Goal: Use online tool/utility: Utilize a website feature to perform a specific function

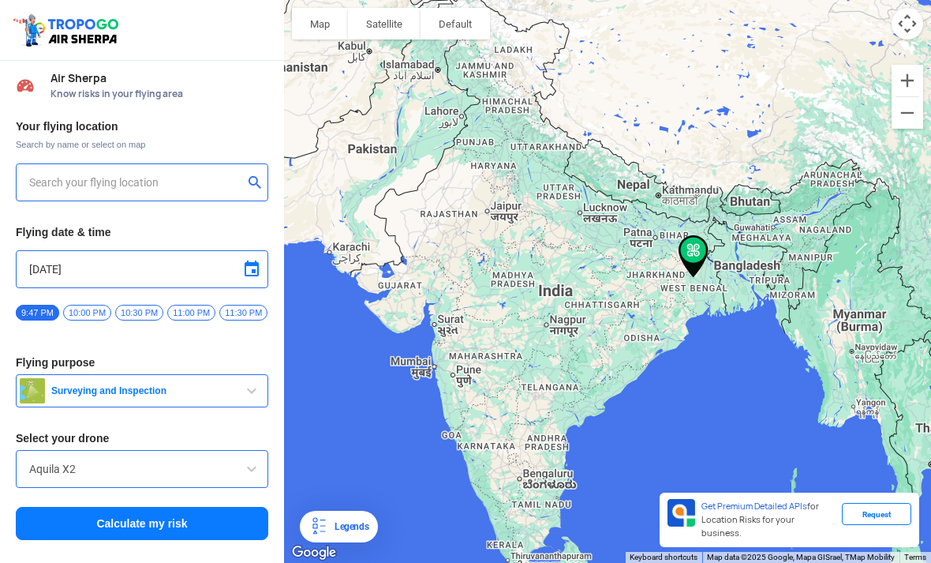
type input "[STREET_ADDRESS]"
click at [123, 455] on div "Aquila X2" at bounding box center [142, 469] width 253 height 38
click at [96, 461] on input "Aquila X2" at bounding box center [142, 468] width 226 height 19
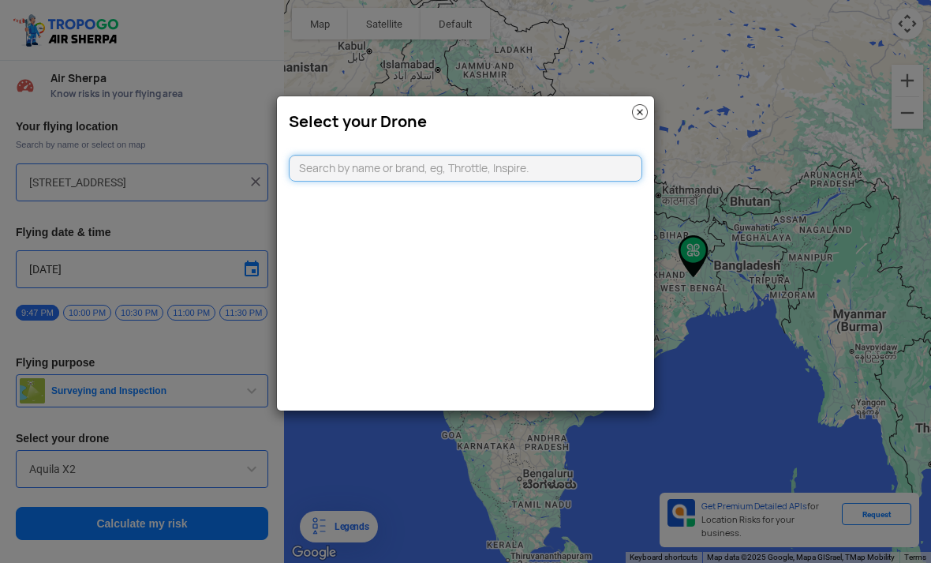
click at [349, 169] on input "text" at bounding box center [466, 168] width 354 height 27
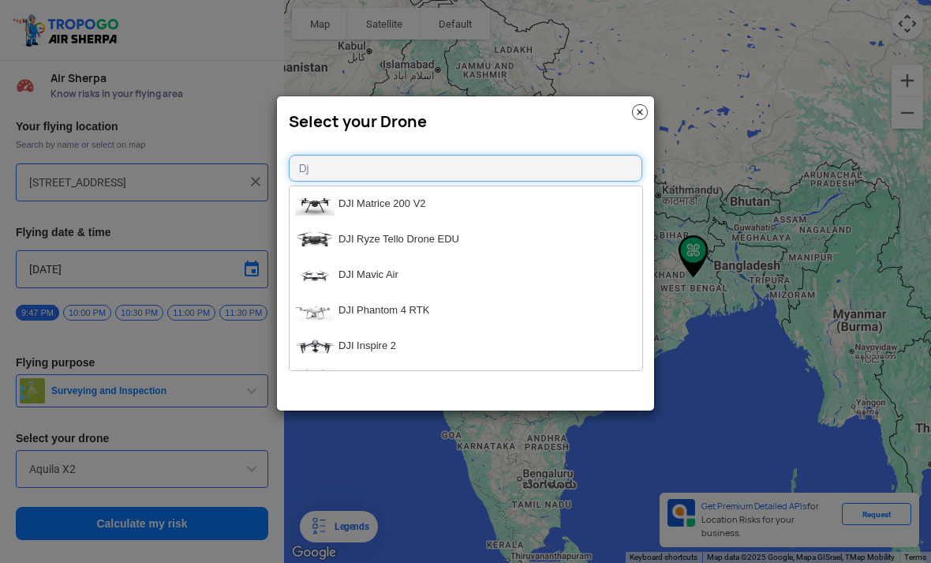
type input "Dji"
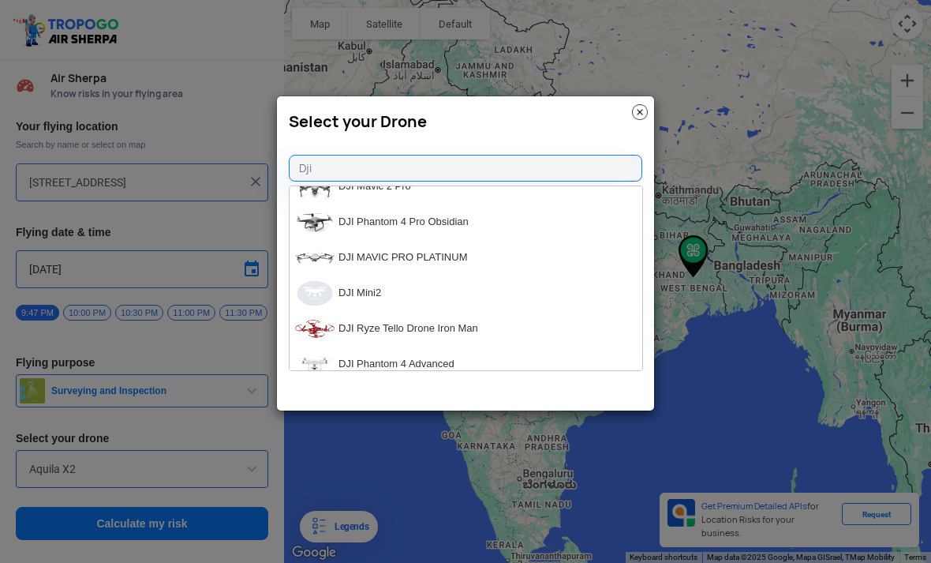
scroll to position [1319, 0]
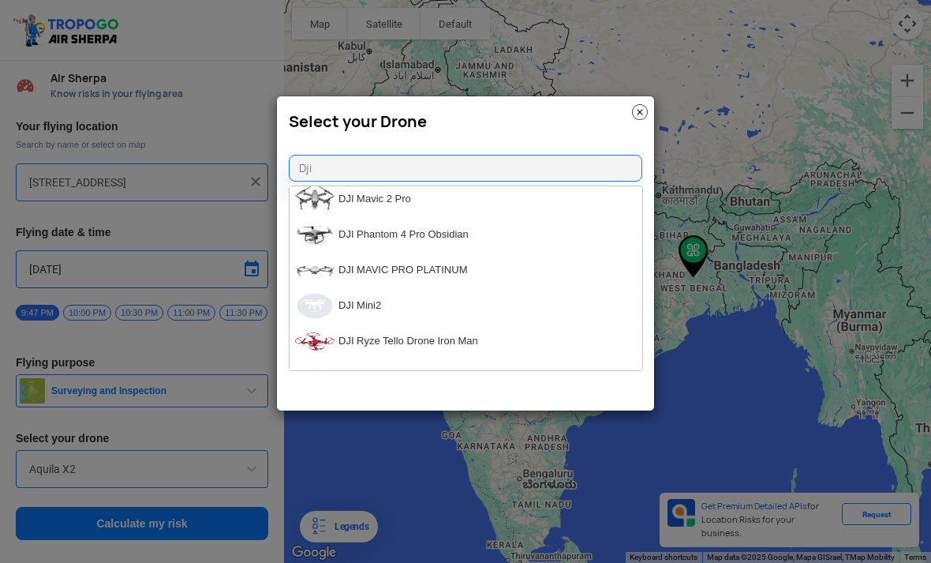
click at [332, 303] on img at bounding box center [314, 306] width 39 height 28
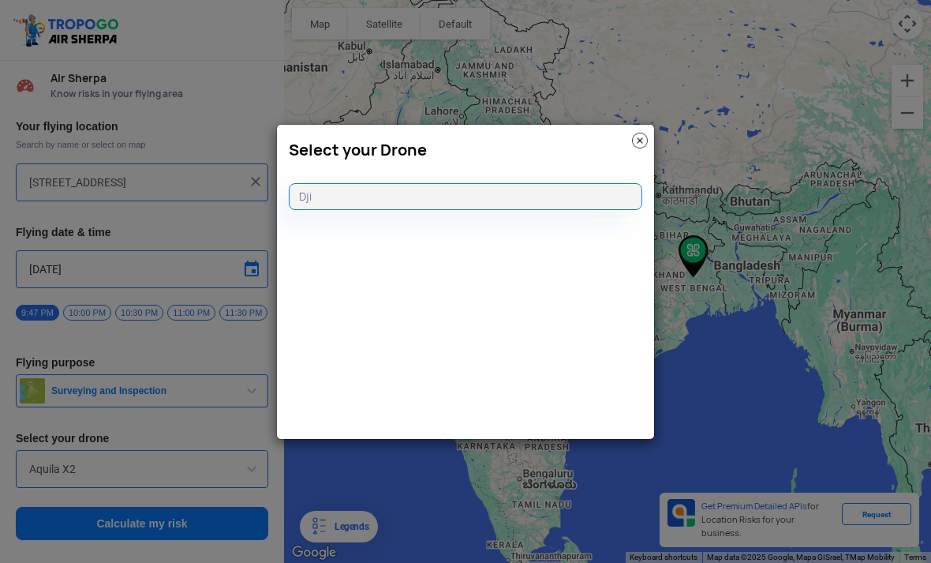
type input "DJI Mini2"
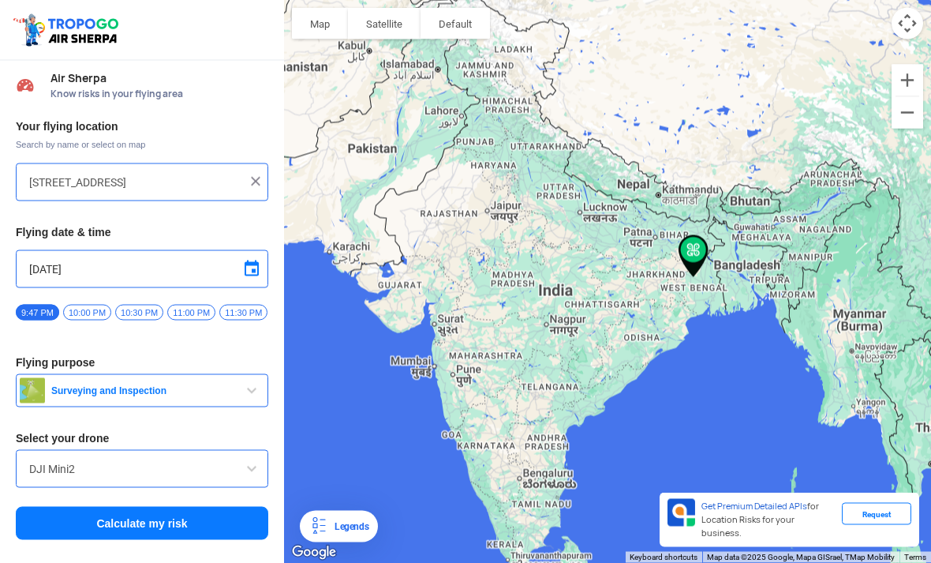
scroll to position [0, 0]
click at [146, 522] on button "Calculate my risk" at bounding box center [142, 523] width 253 height 33
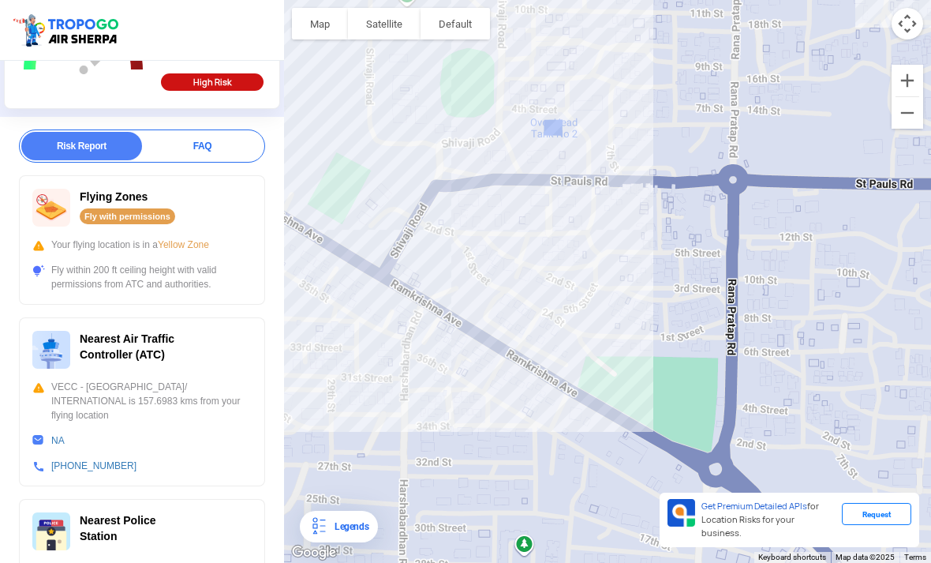
scroll to position [192, 0]
click at [918, 108] on button "Zoom out" at bounding box center [908, 113] width 32 height 32
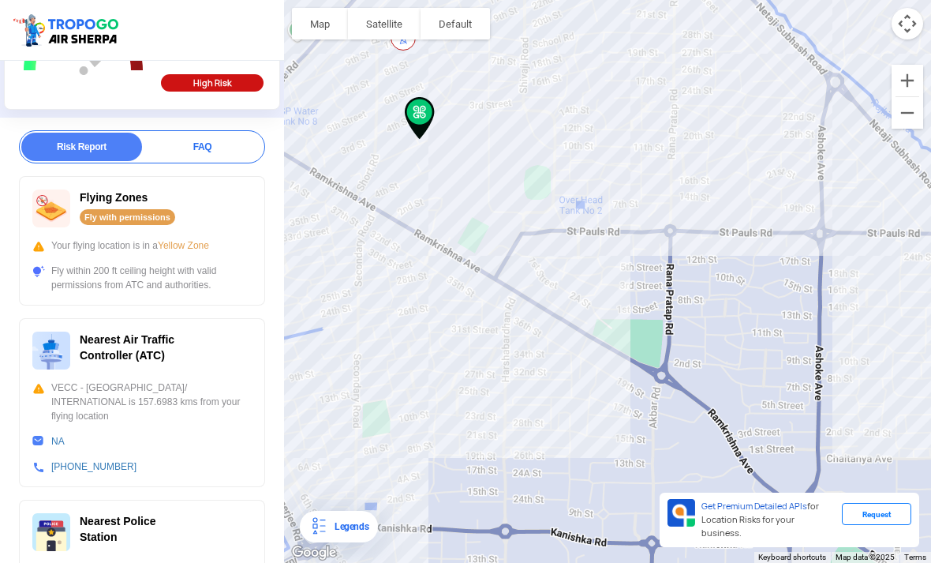
click at [909, 120] on button "Zoom out" at bounding box center [908, 113] width 32 height 32
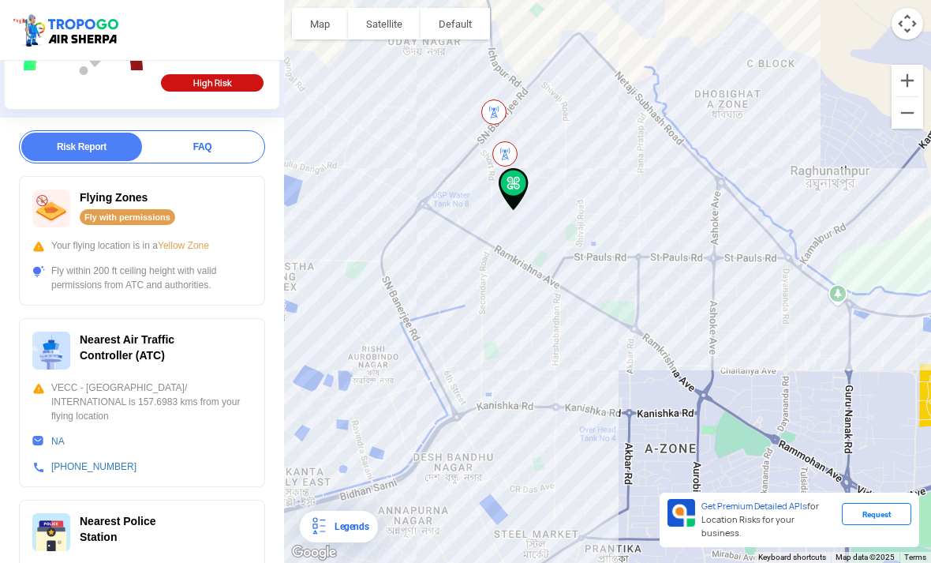
click at [915, 114] on button "Zoom out" at bounding box center [908, 113] width 32 height 32
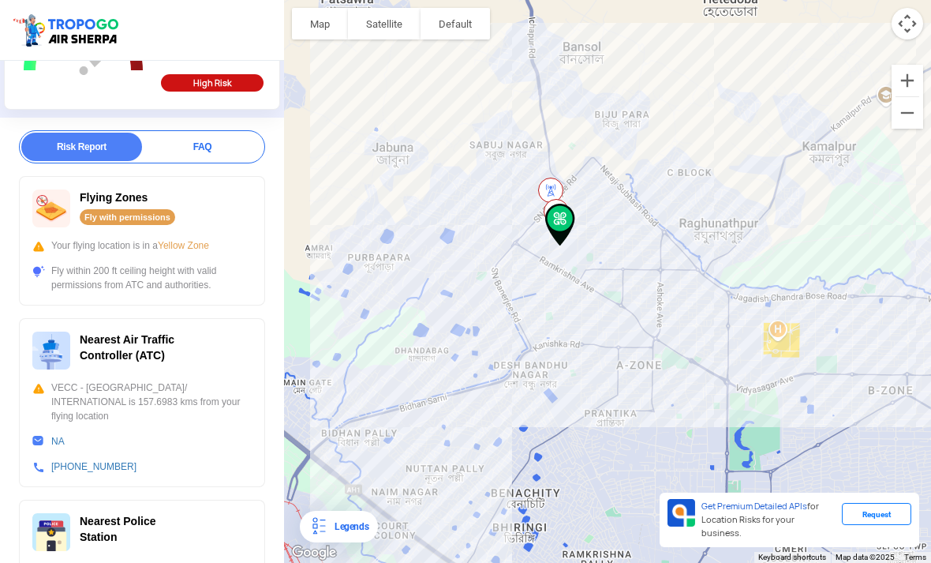
click at [912, 110] on button "Zoom out" at bounding box center [908, 113] width 32 height 32
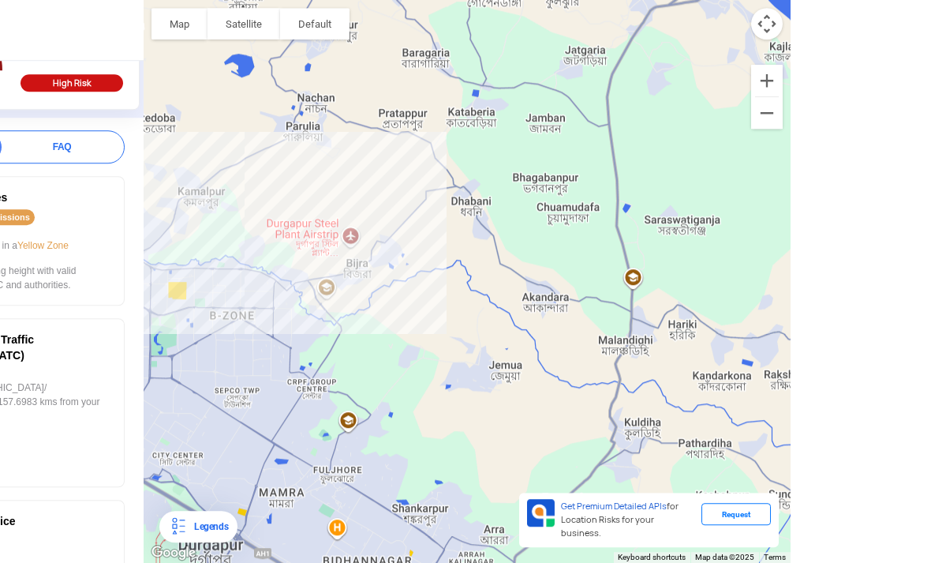
scroll to position [0, 0]
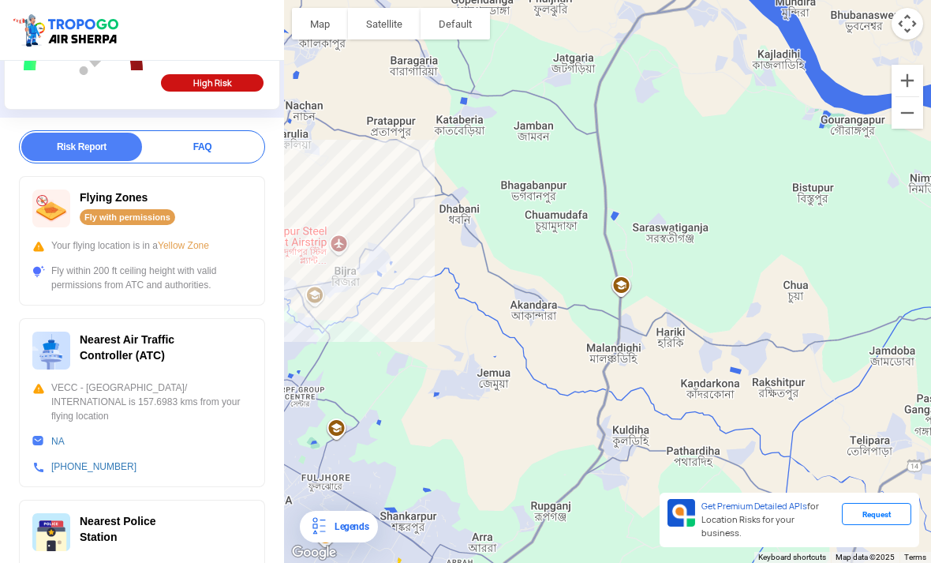
click at [916, 116] on button "Zoom out" at bounding box center [908, 113] width 32 height 32
click at [915, 116] on button "Zoom out" at bounding box center [908, 113] width 32 height 32
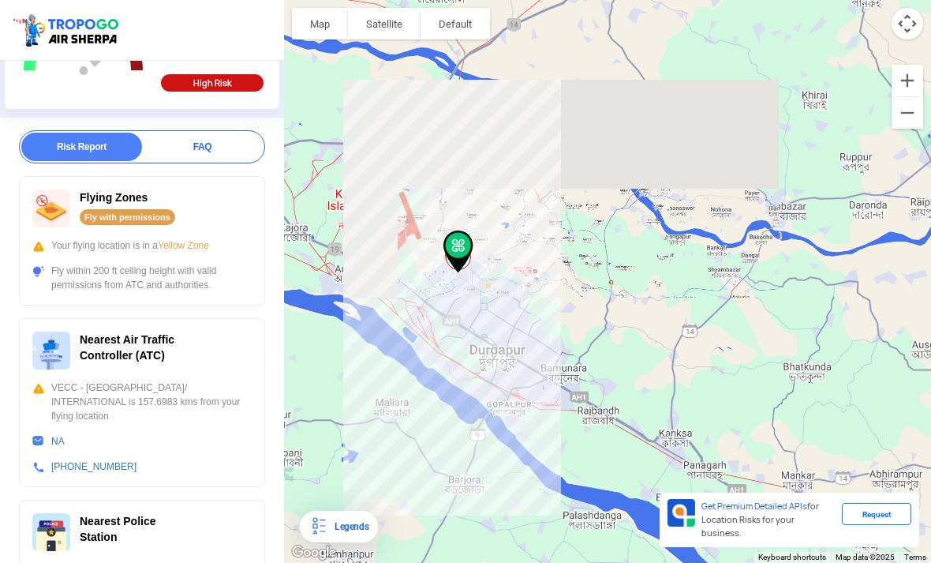
click at [910, 120] on button "Zoom out" at bounding box center [908, 113] width 32 height 32
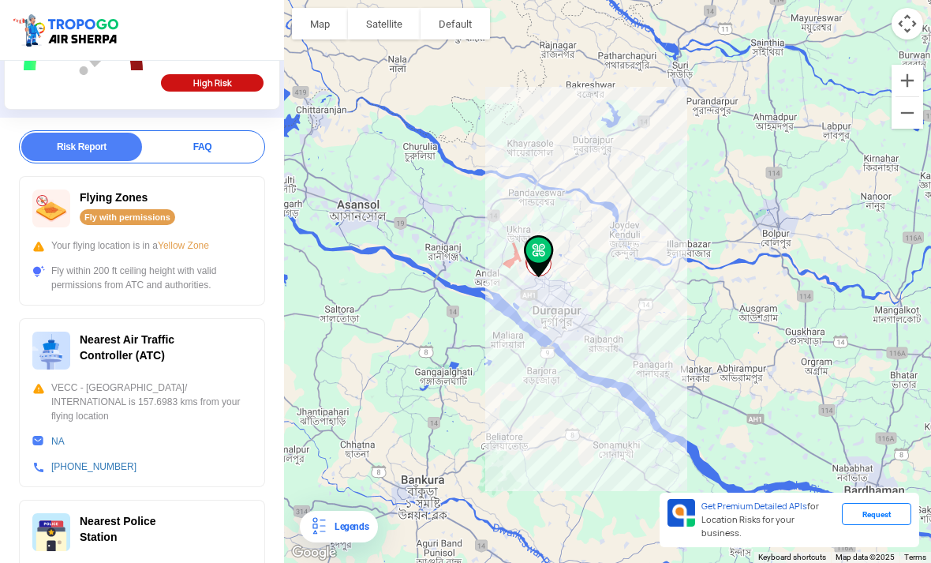
click at [909, 113] on button "Zoom out" at bounding box center [908, 113] width 32 height 32
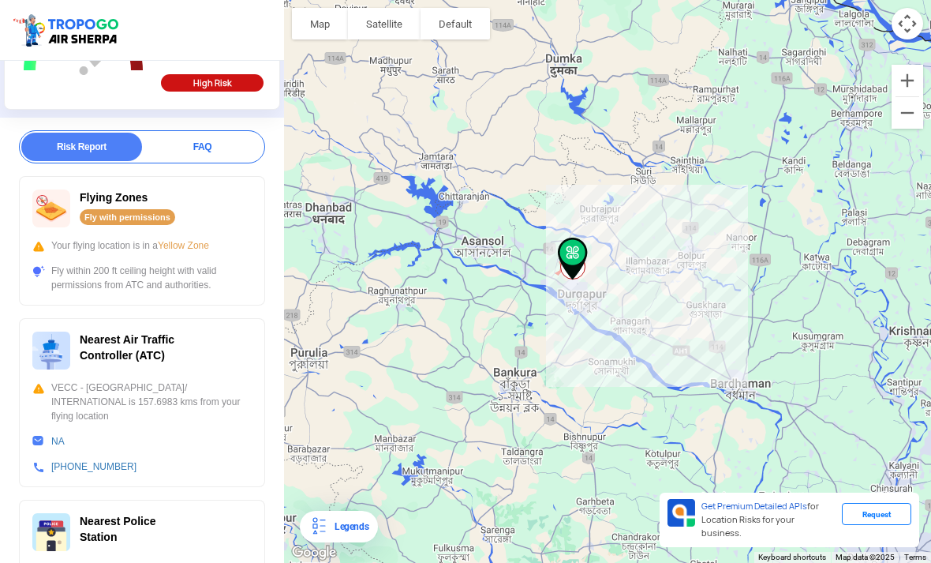
click at [906, 108] on button "Zoom out" at bounding box center [908, 113] width 32 height 32
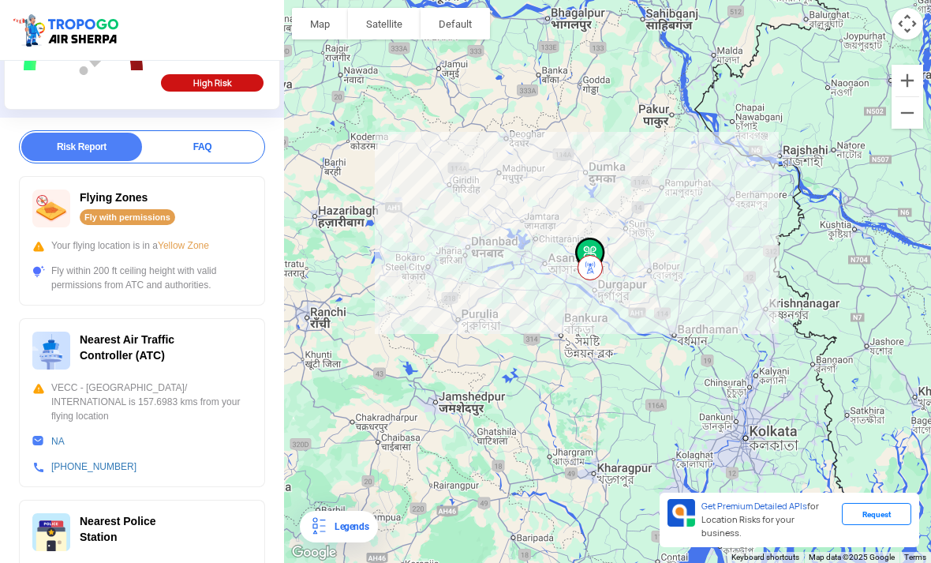
click at [908, 117] on button "Zoom out" at bounding box center [908, 113] width 32 height 32
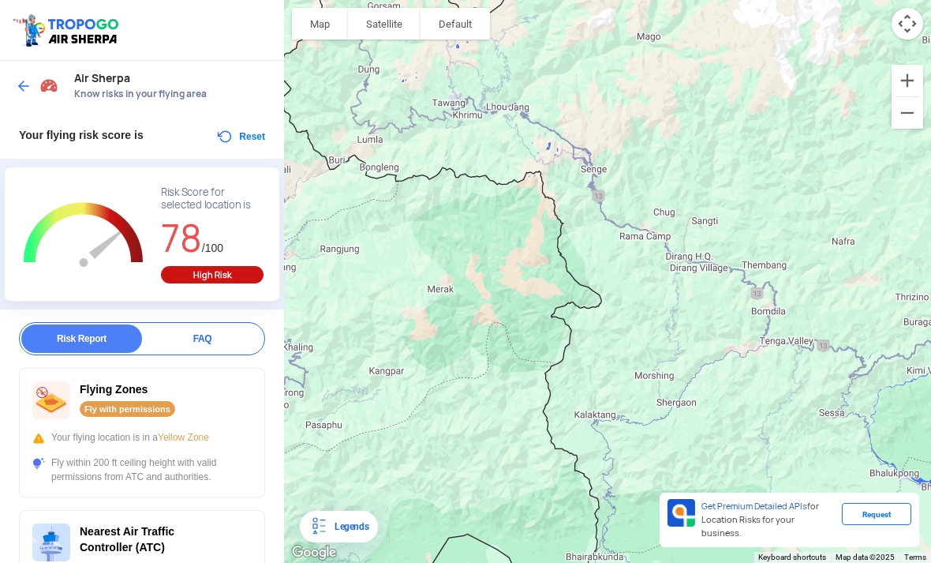
click at [27, 67] on div "Air Sherpa Know risks in your flying area" at bounding box center [142, 86] width 284 height 51
click at [28, 79] on img at bounding box center [24, 86] width 16 height 16
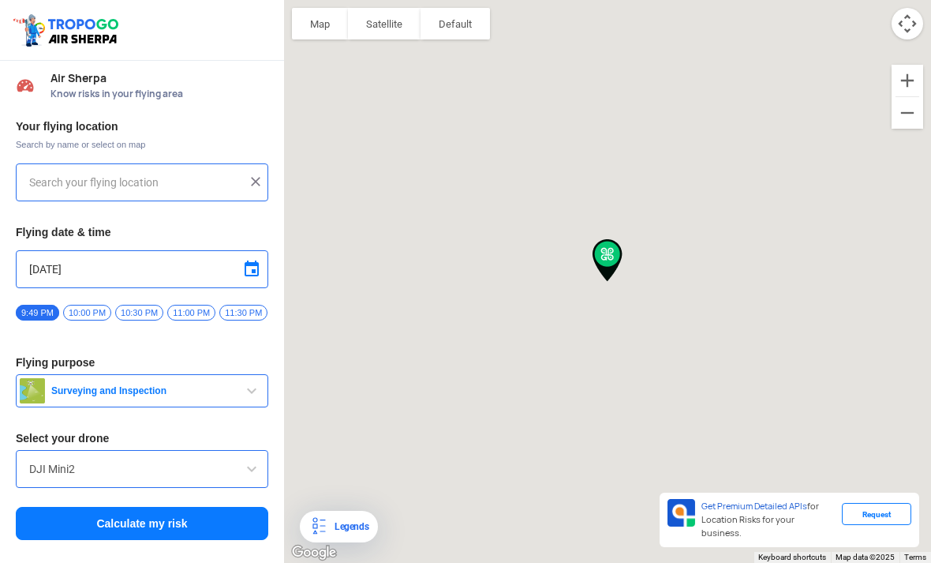
type input "[STREET_ADDRESS]"
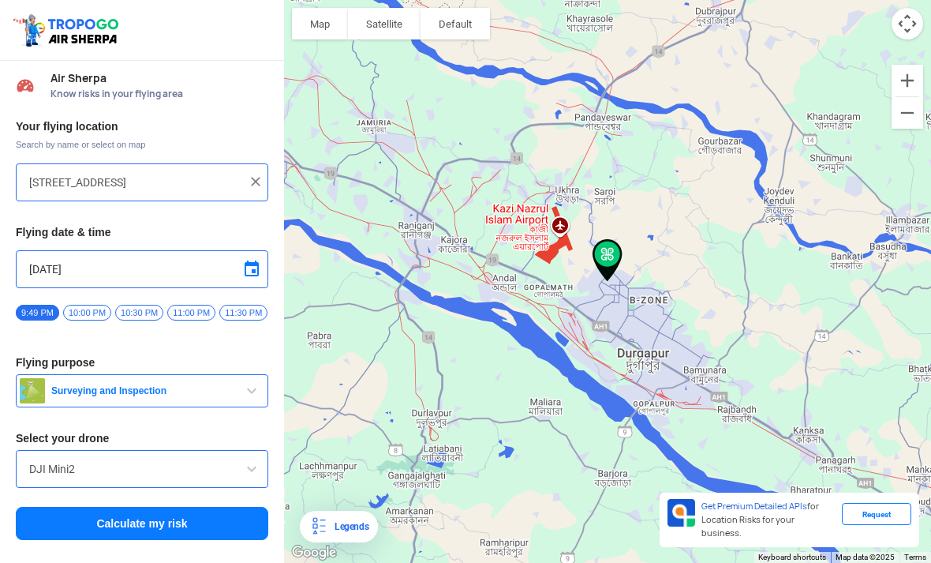
click at [49, 174] on input "[STREET_ADDRESS]" at bounding box center [136, 182] width 214 height 19
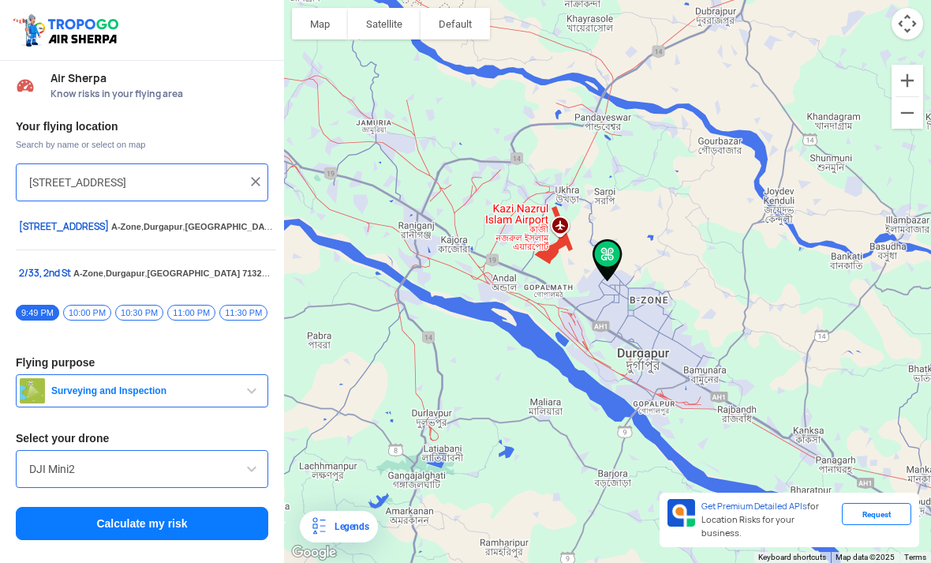
click at [242, 178] on input "[STREET_ADDRESS]" at bounding box center [136, 182] width 214 height 19
click at [253, 182] on img at bounding box center [256, 182] width 16 height 16
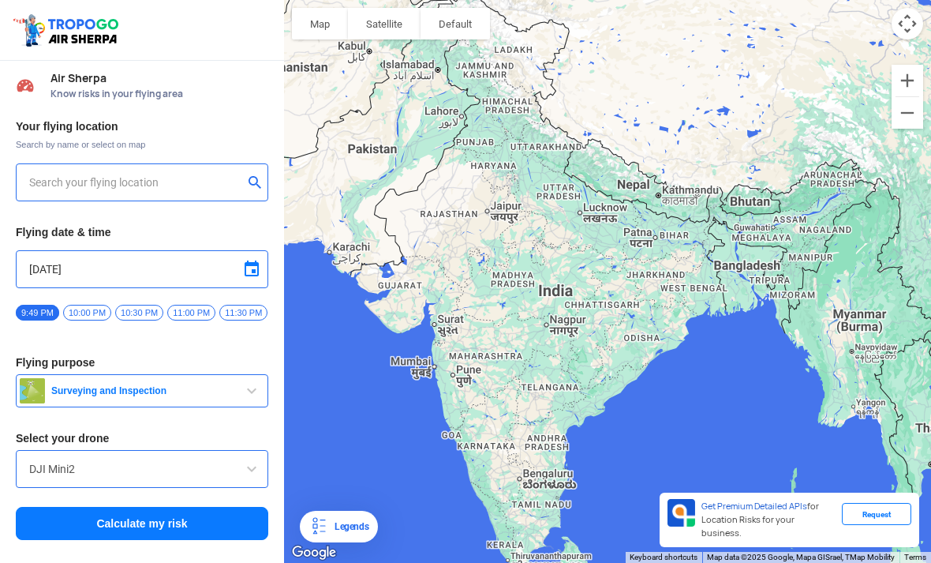
click at [73, 185] on input "text" at bounding box center [136, 182] width 214 height 19
type input "r"
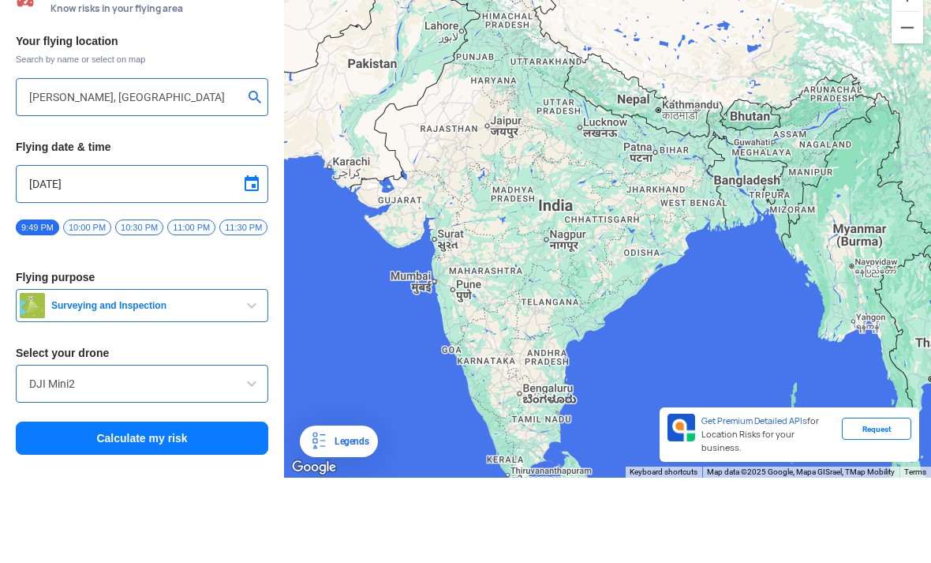
scroll to position [51, 0]
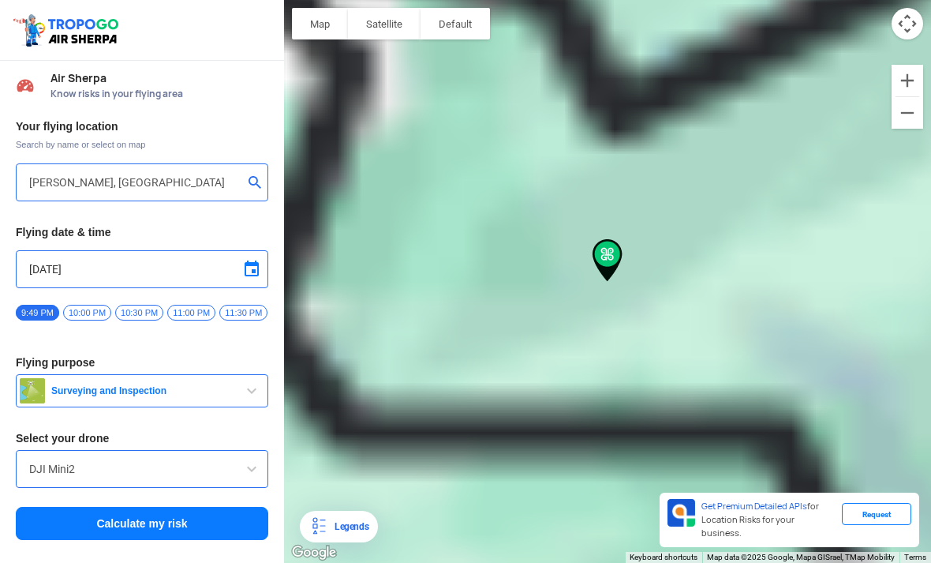
type input "Tawang, 790104"
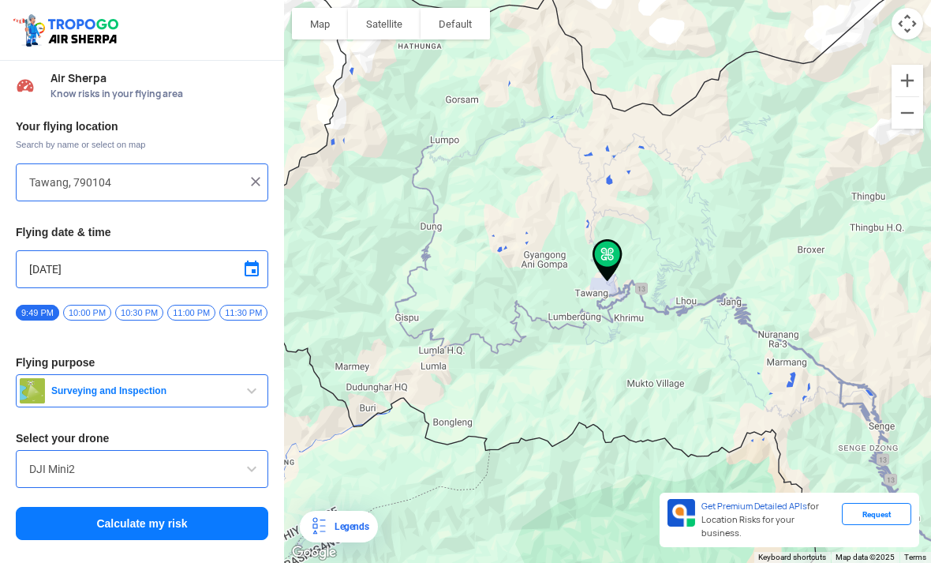
click at [106, 384] on span "Surveying and Inspection" at bounding box center [143, 390] width 197 height 13
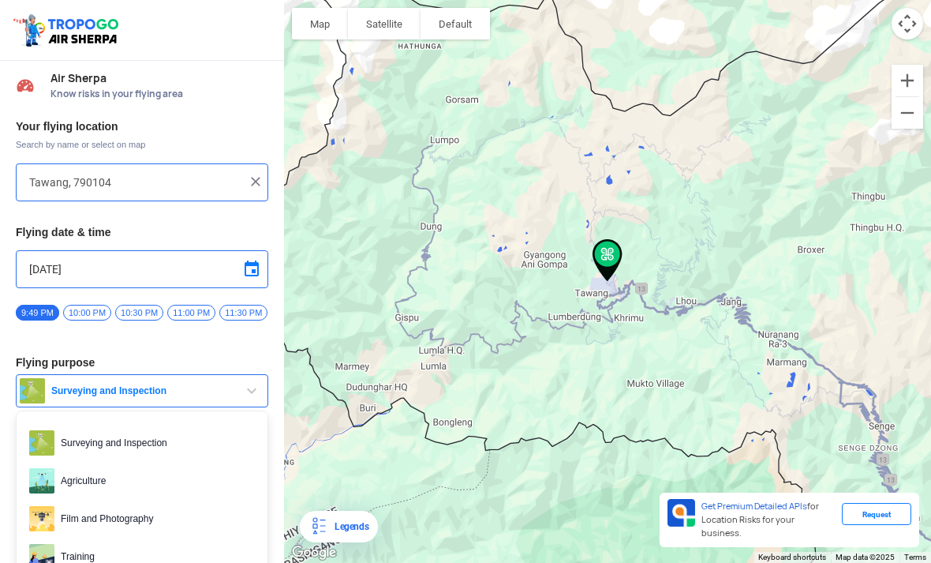
click at [116, 458] on div at bounding box center [465, 281] width 931 height 563
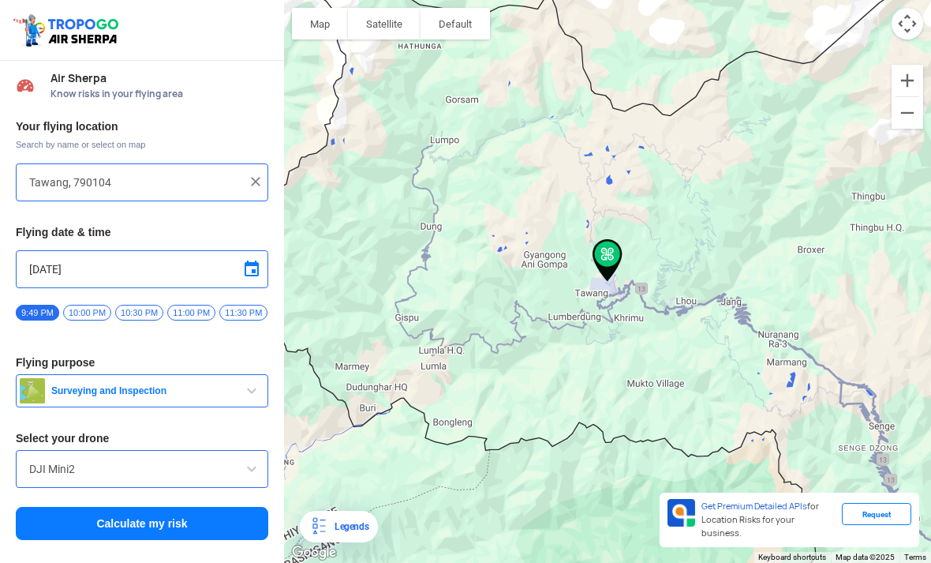
click at [98, 507] on button "Calculate my risk" at bounding box center [142, 523] width 253 height 33
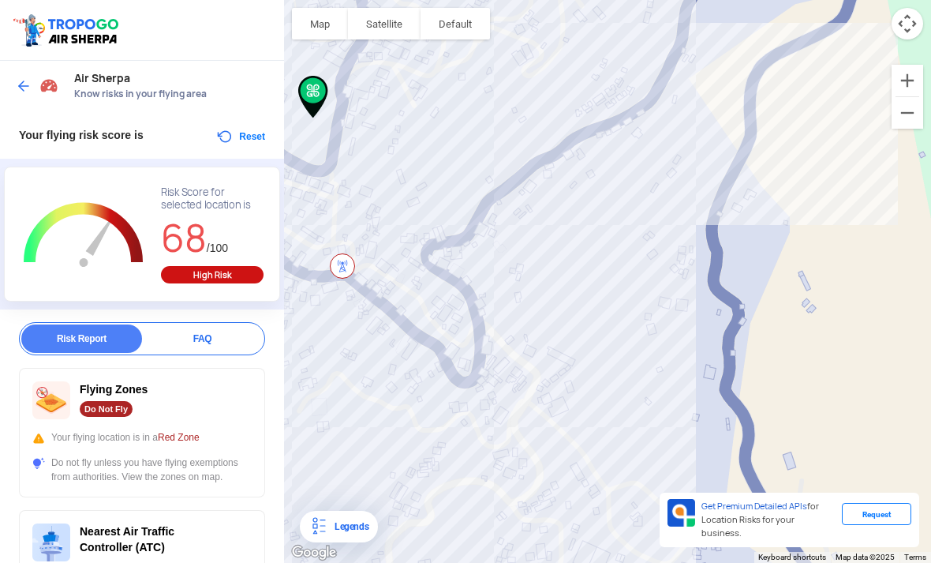
click at [23, 78] on img at bounding box center [24, 86] width 16 height 16
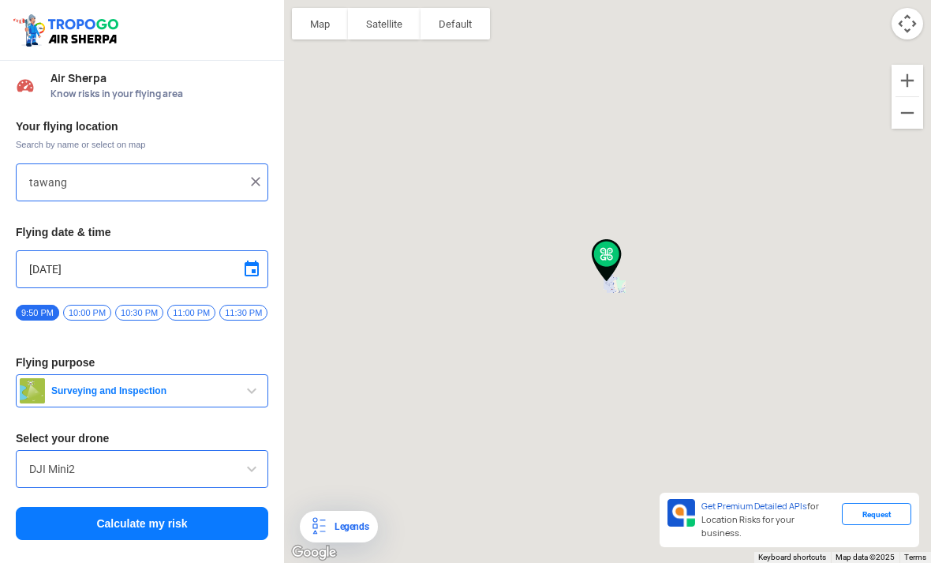
type input "Tawang, 790104"
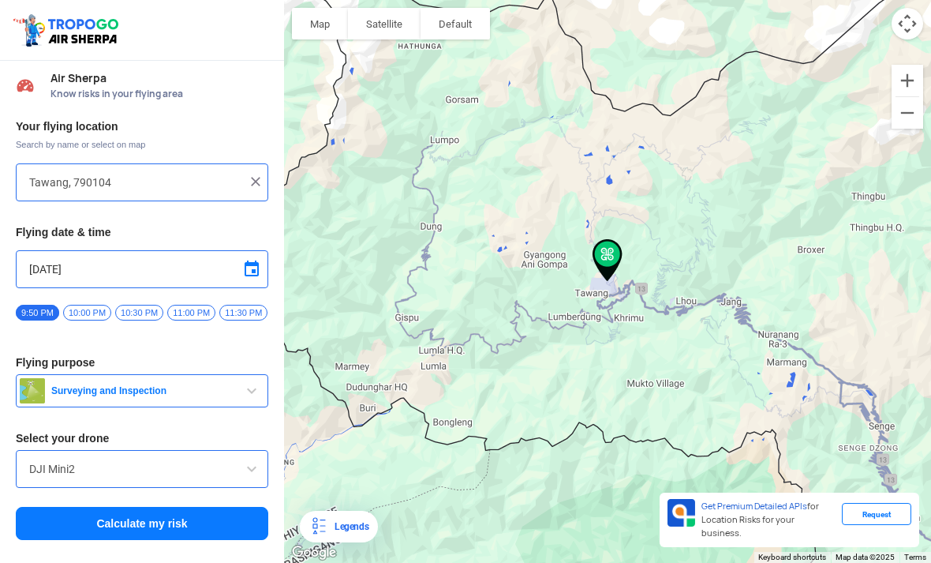
click at [249, 174] on img at bounding box center [256, 182] width 16 height 16
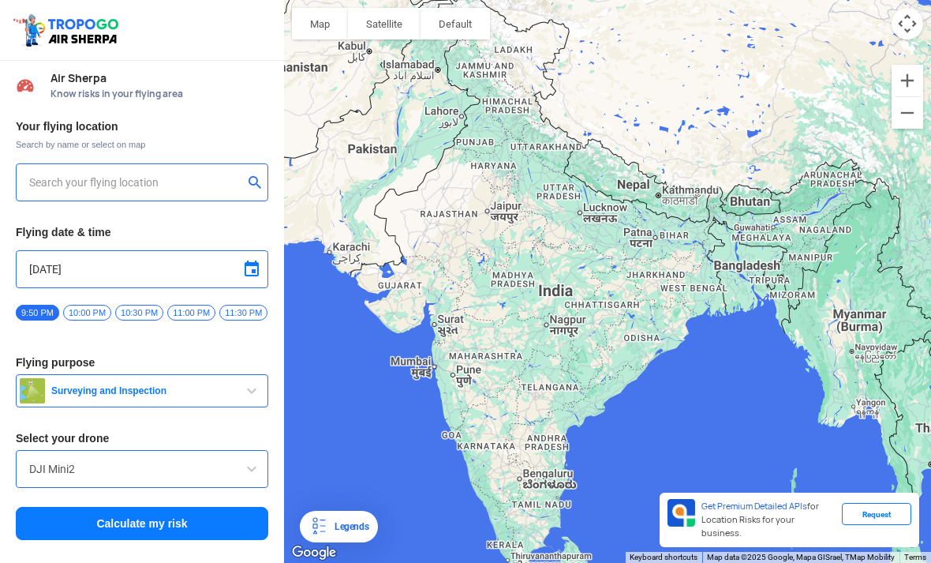
click at [208, 173] on input "text" at bounding box center [136, 182] width 214 height 19
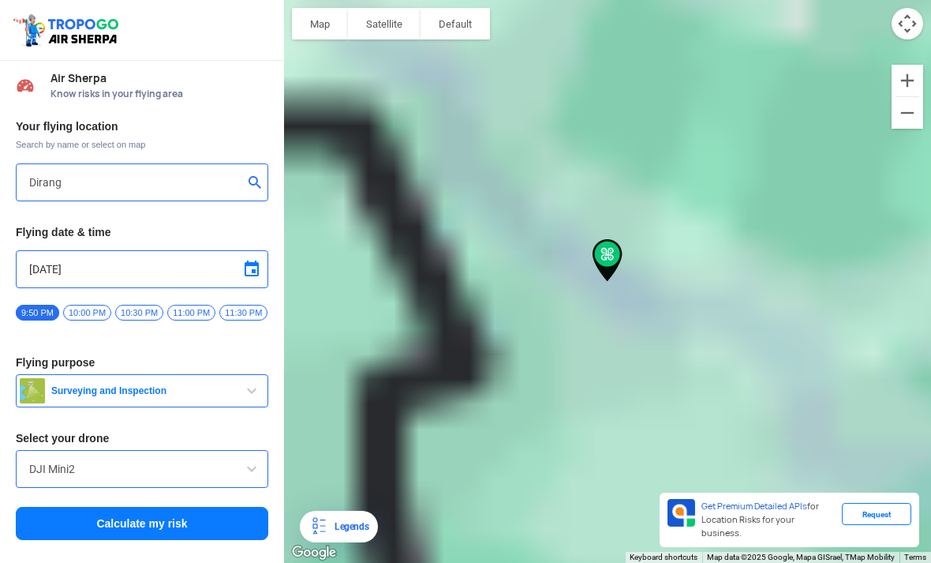
type input "[GEOGRAPHIC_DATA], [GEOGRAPHIC_DATA] 790101"
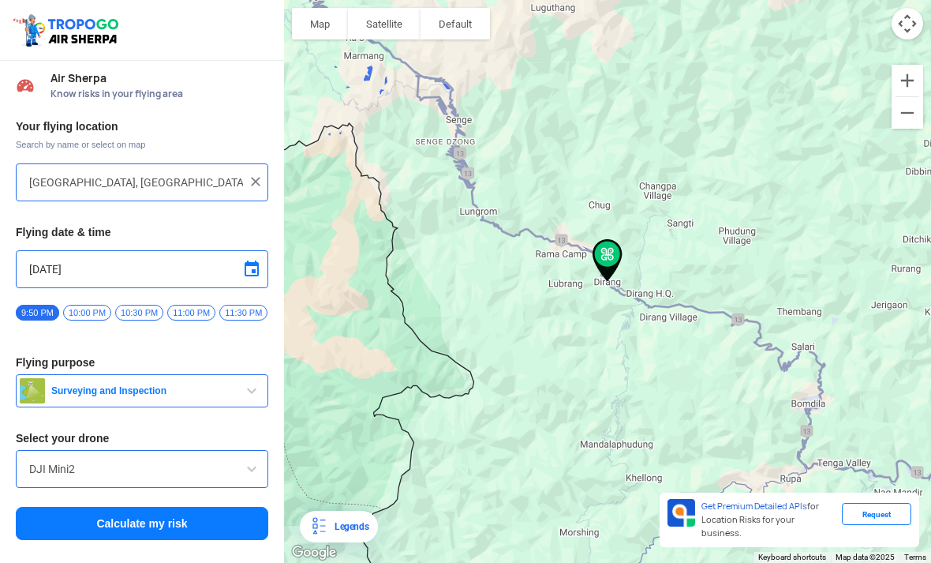
click at [229, 384] on span "Surveying and Inspection" at bounding box center [143, 390] width 197 height 13
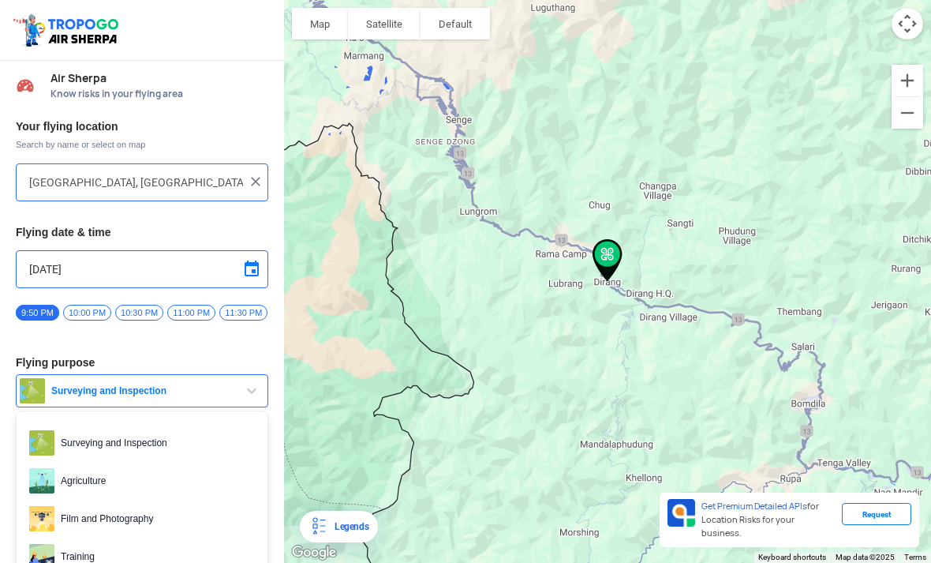
click at [174, 474] on div at bounding box center [465, 281] width 931 height 563
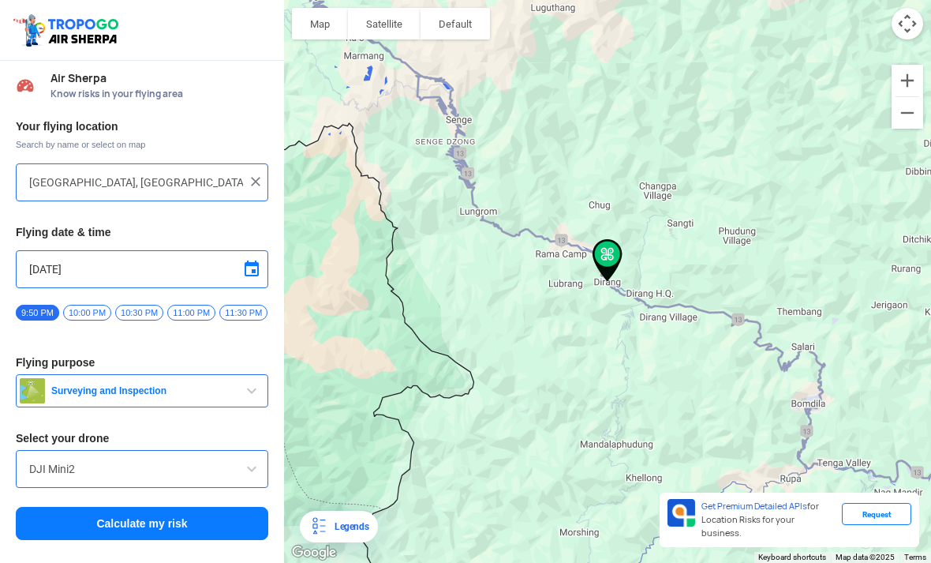
click at [205, 507] on button "Calculate my risk" at bounding box center [142, 523] width 253 height 33
